Goal: Task Accomplishment & Management: Use online tool/utility

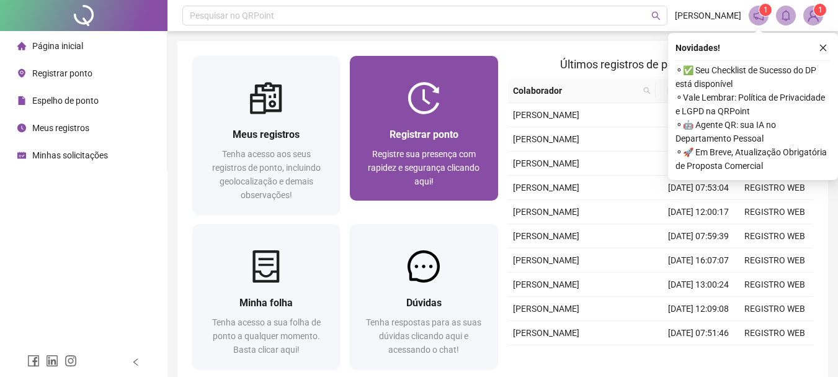
click at [426, 131] on span "Registrar ponto" at bounding box center [424, 134] width 69 height 12
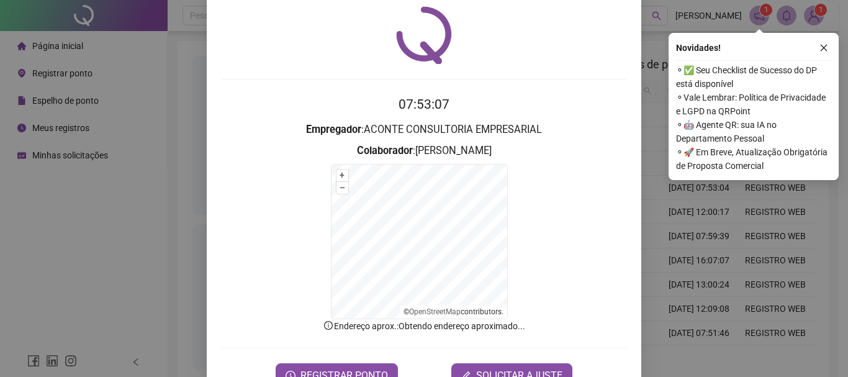
scroll to position [77, 0]
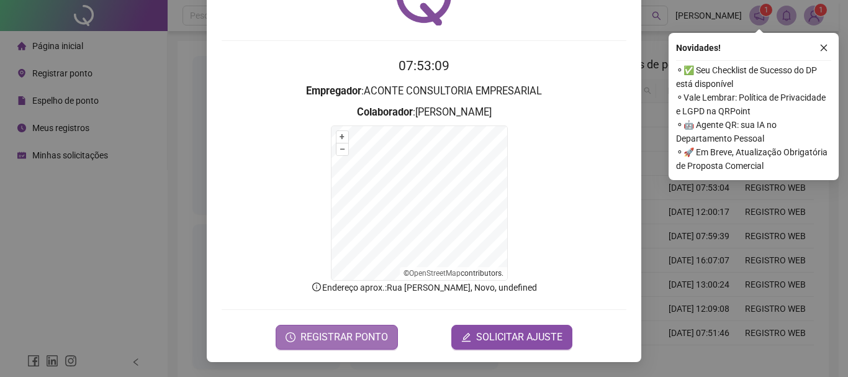
click at [346, 338] on span "REGISTRAR PONTO" at bounding box center [343, 336] width 87 height 15
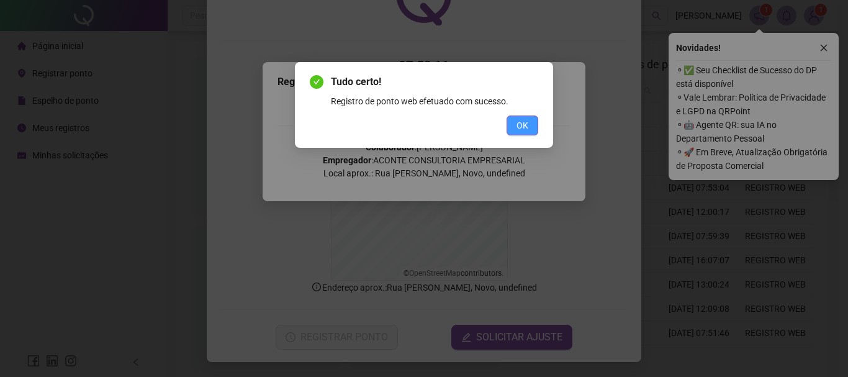
click at [515, 128] on button "OK" at bounding box center [522, 125] width 32 height 20
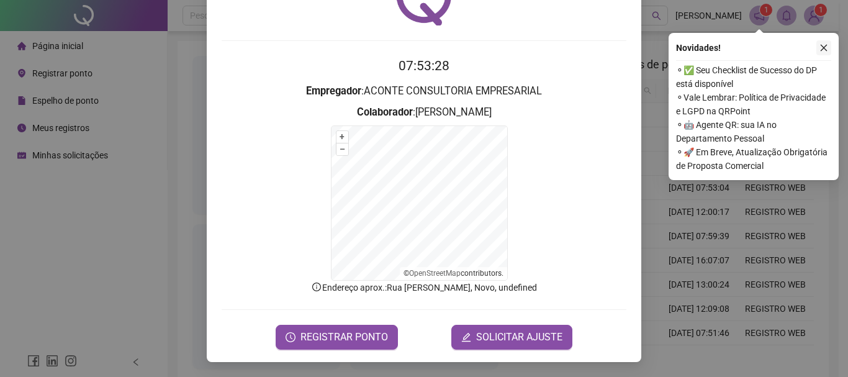
click at [821, 46] on icon "close" at bounding box center [823, 47] width 9 height 9
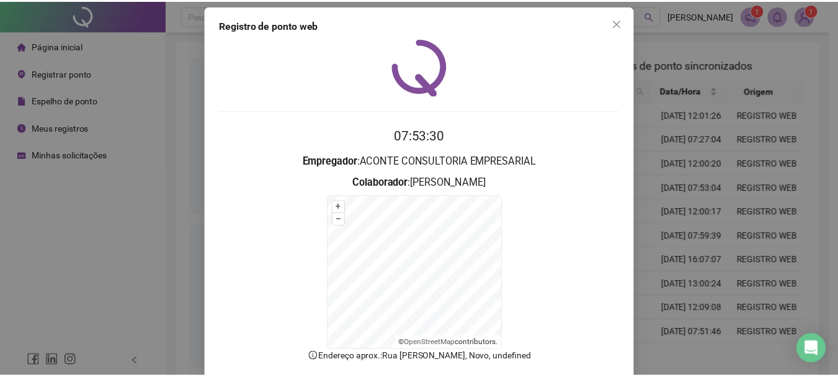
scroll to position [0, 0]
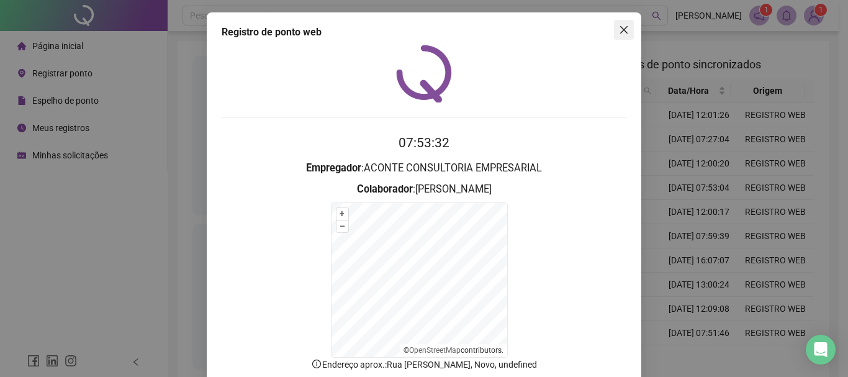
click at [620, 25] on icon "close" at bounding box center [624, 30] width 10 height 10
